Goal: Find specific page/section

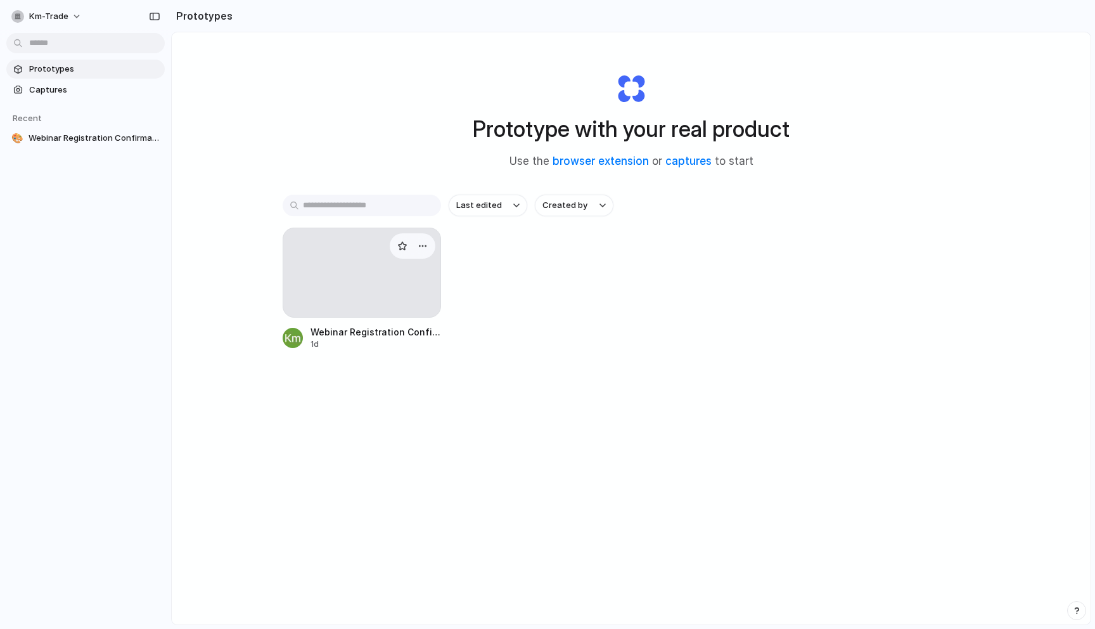
click at [309, 271] on div at bounding box center [362, 273] width 158 height 90
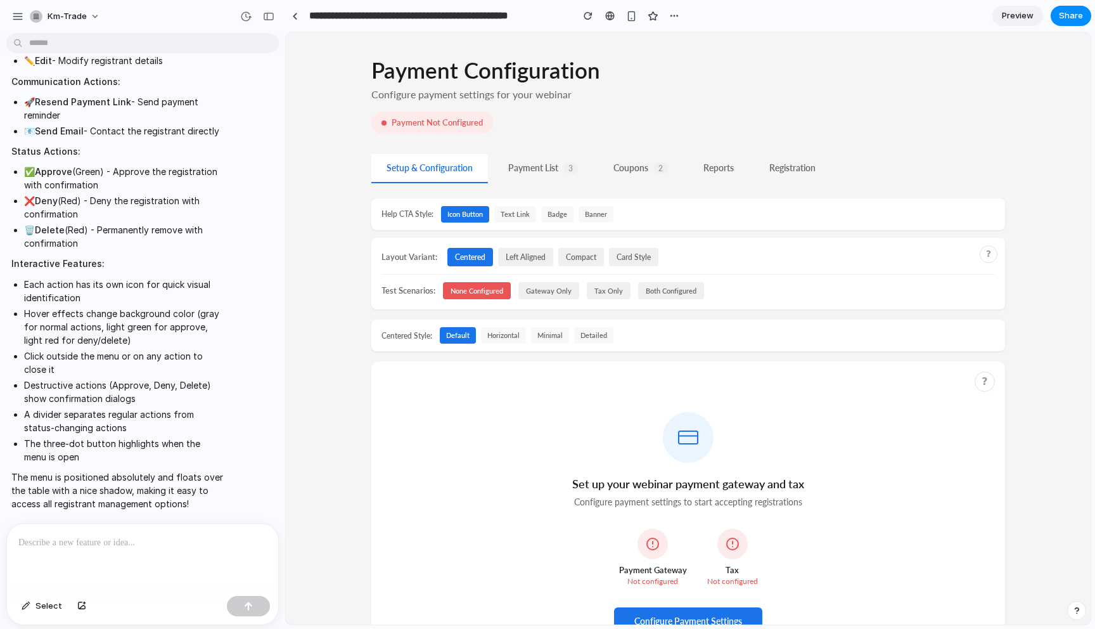
click at [747, 165] on button "Reports" at bounding box center [718, 168] width 61 height 29
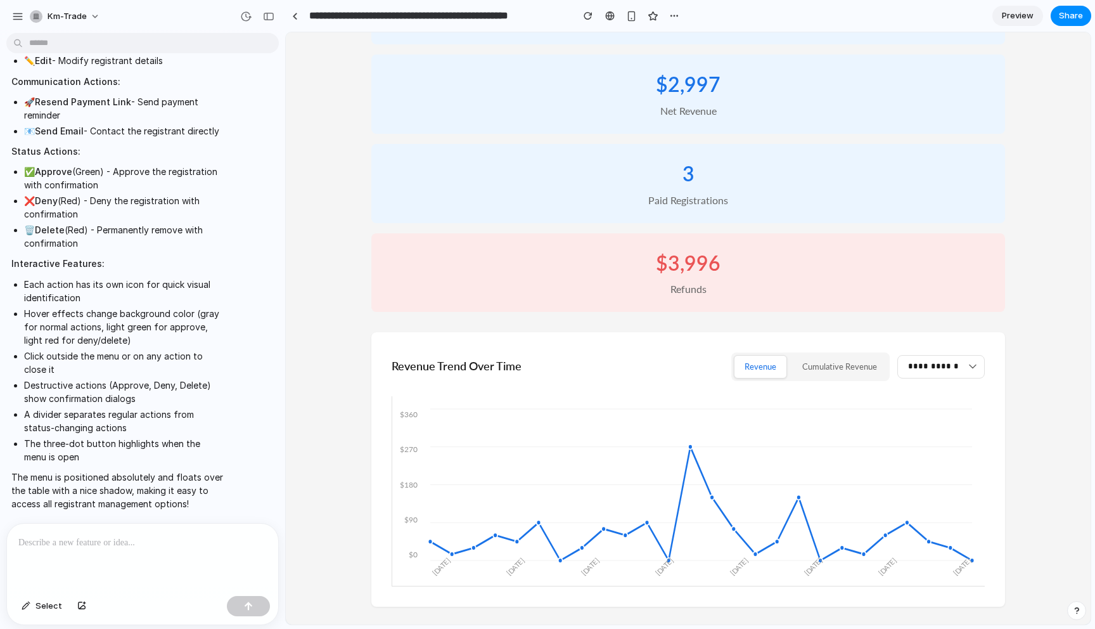
scroll to position [58, 0]
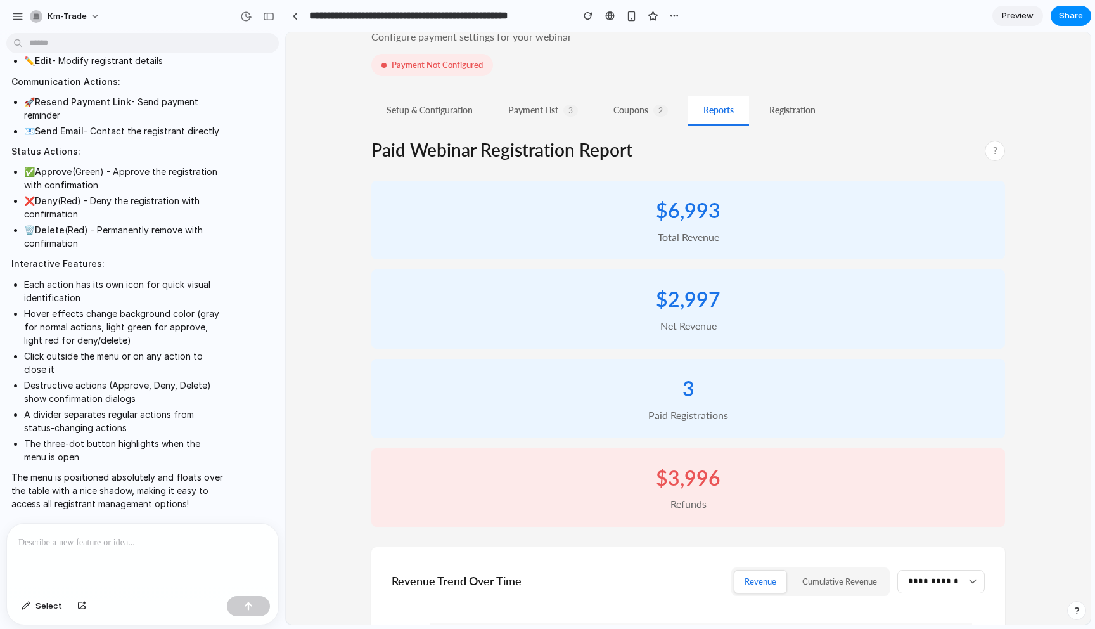
click at [641, 109] on button "Coupons 2" at bounding box center [640, 110] width 85 height 29
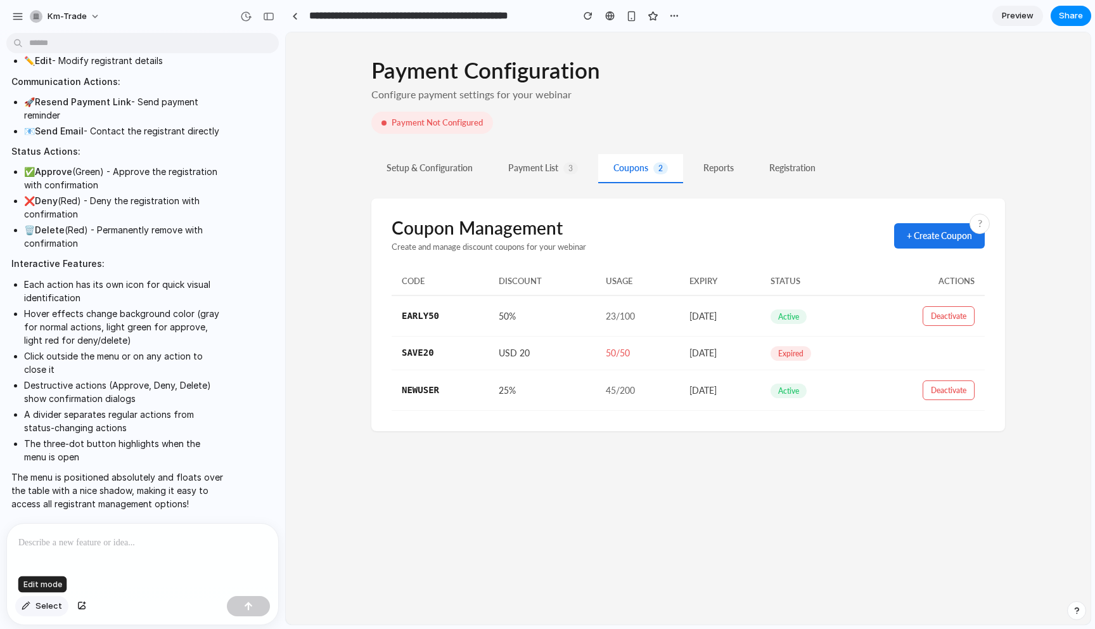
click at [56, 603] on span "Select" at bounding box center [48, 606] width 27 height 13
click at [799, 315] on div at bounding box center [688, 328] width 804 height 591
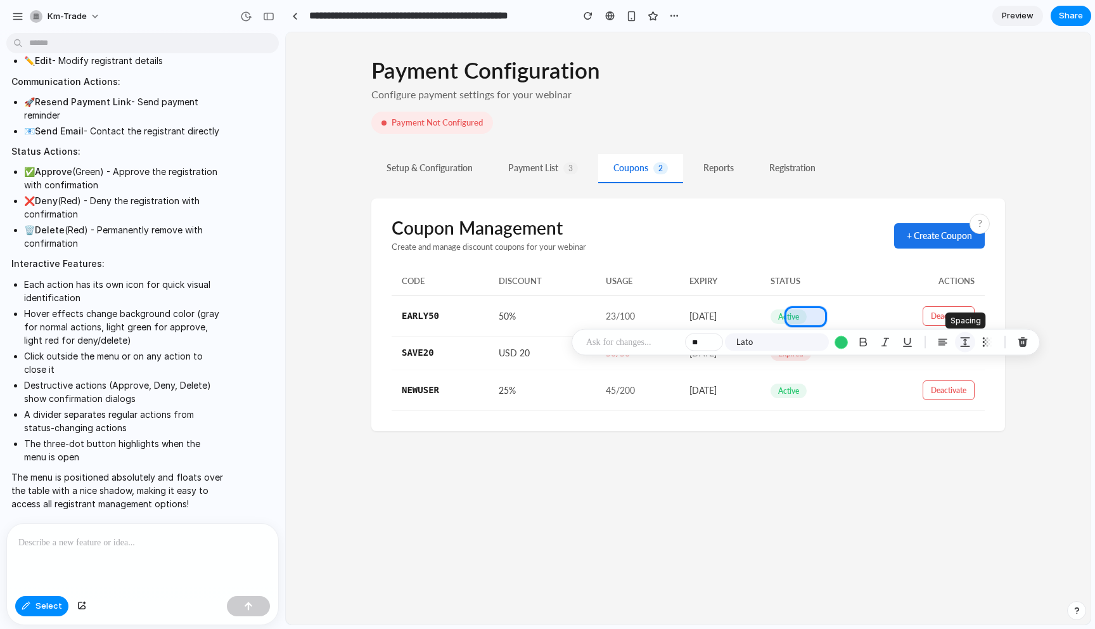
click at [964, 342] on div "button" at bounding box center [965, 342] width 11 height 11
